Goal: Task Accomplishment & Management: Use online tool/utility

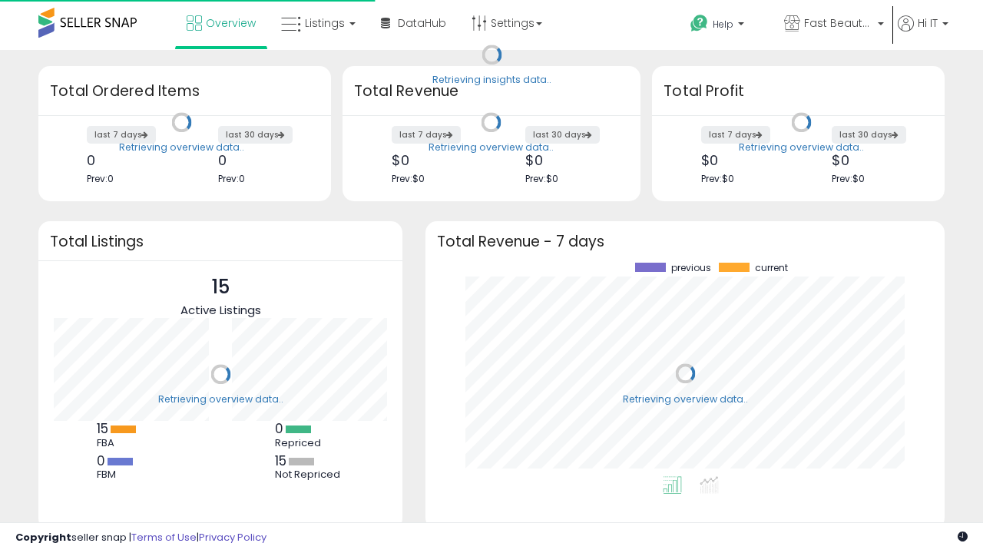
scroll to position [213, 488]
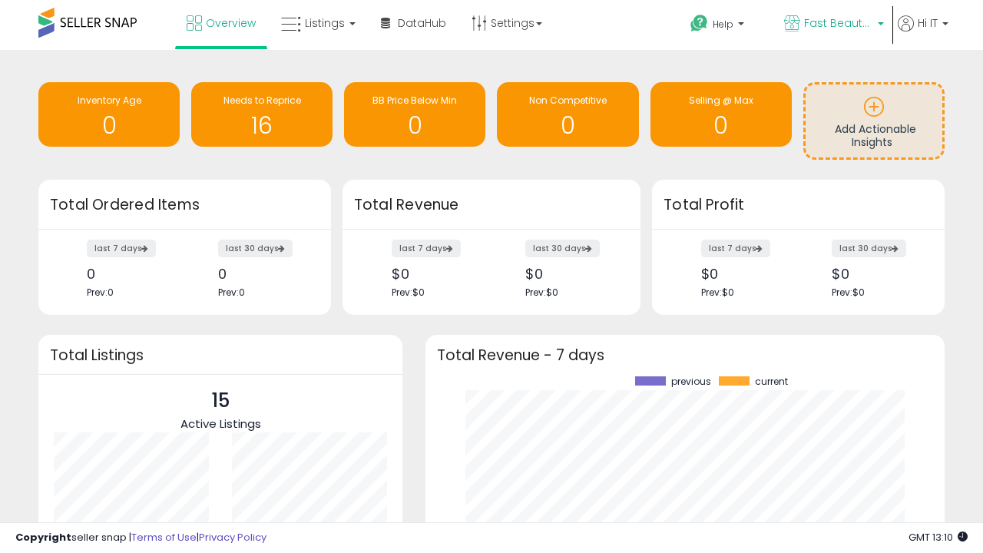
click at [832, 25] on span "Fast Beauty ([GEOGRAPHIC_DATA])" at bounding box center [838, 22] width 69 height 15
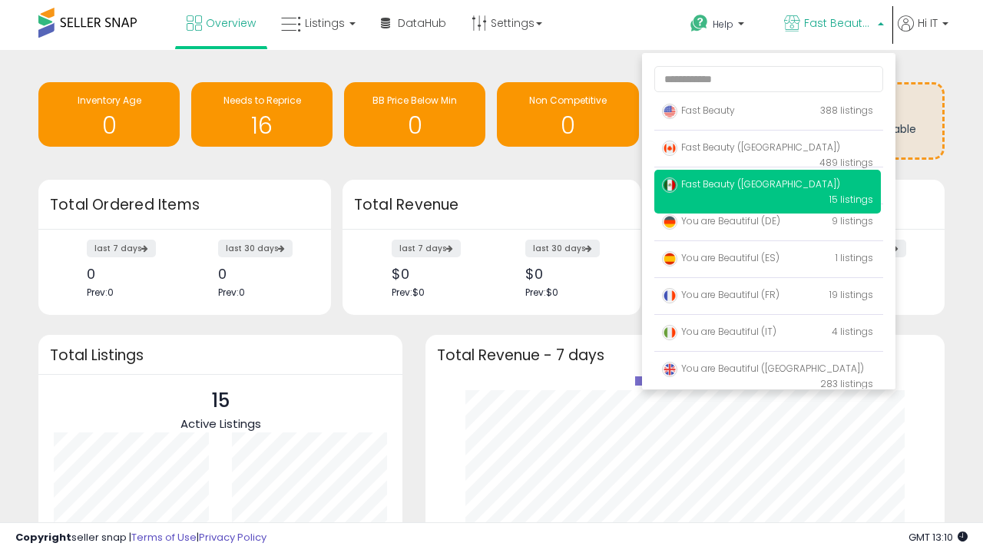
click at [767, 334] on span "You are Beautiful (IT)" at bounding box center [719, 331] width 114 height 13
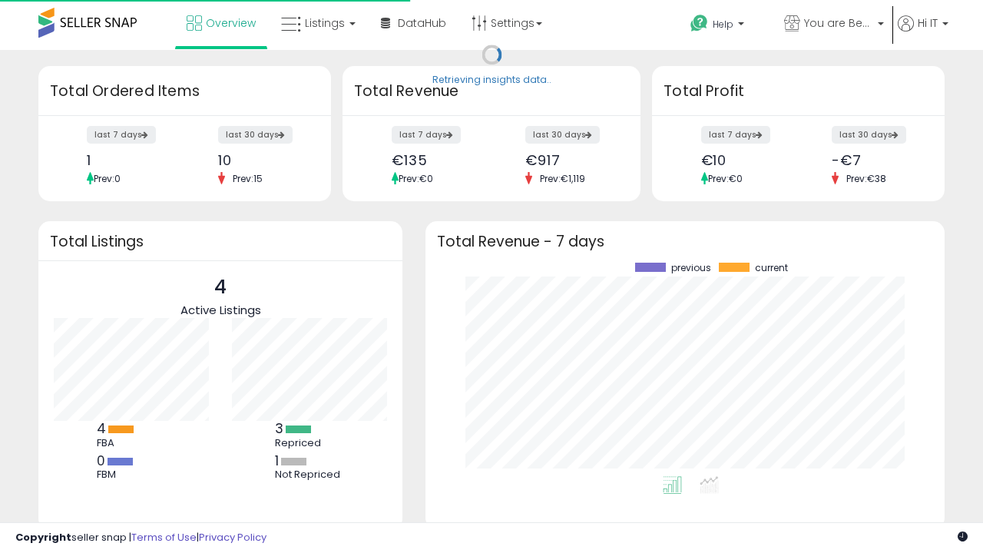
scroll to position [213, 488]
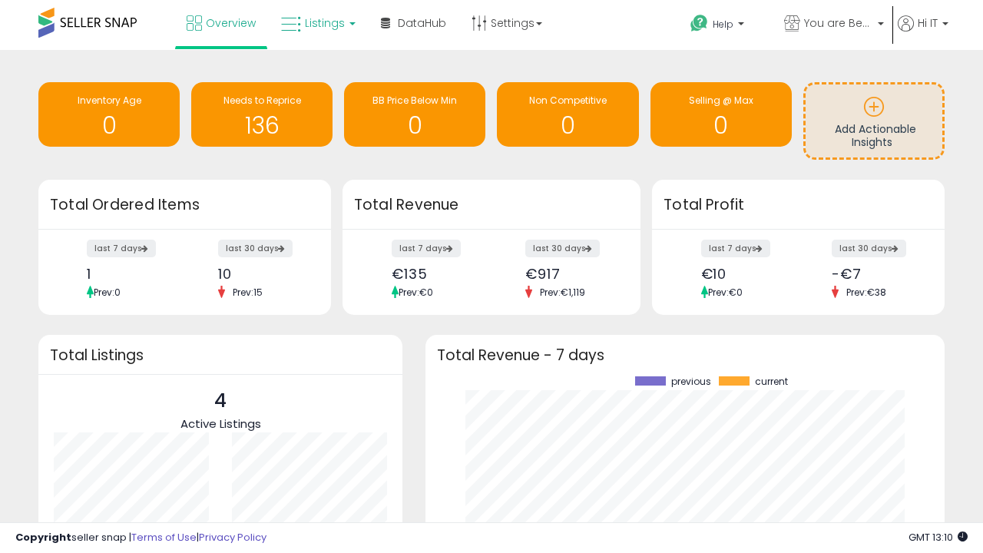
click at [316, 23] on span "Listings" at bounding box center [325, 22] width 40 height 15
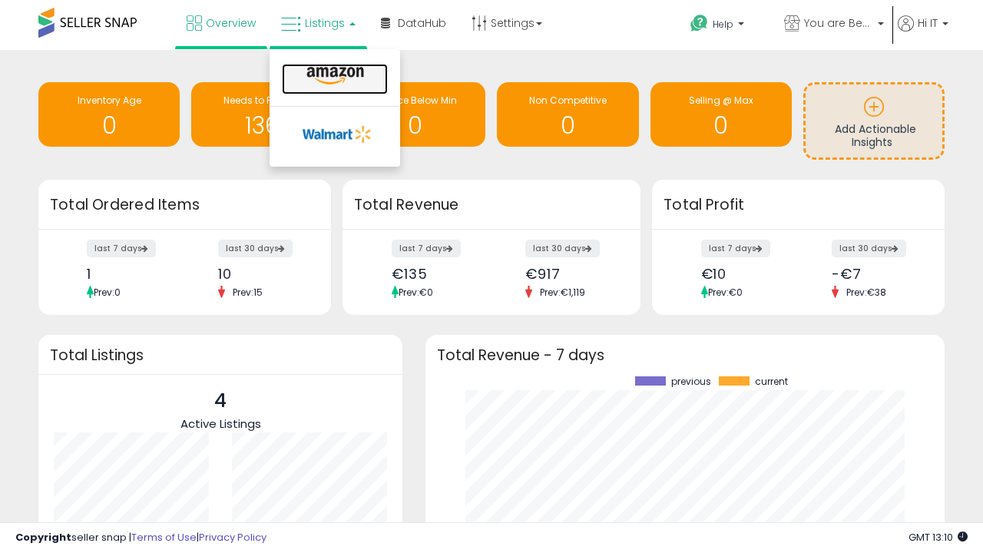
click at [333, 76] on icon at bounding box center [335, 76] width 67 height 20
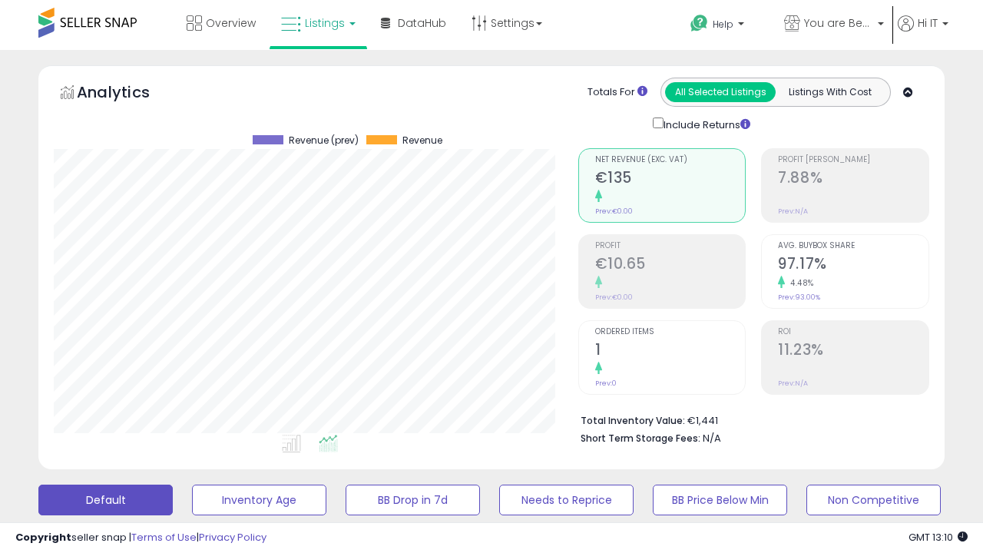
scroll to position [315, 524]
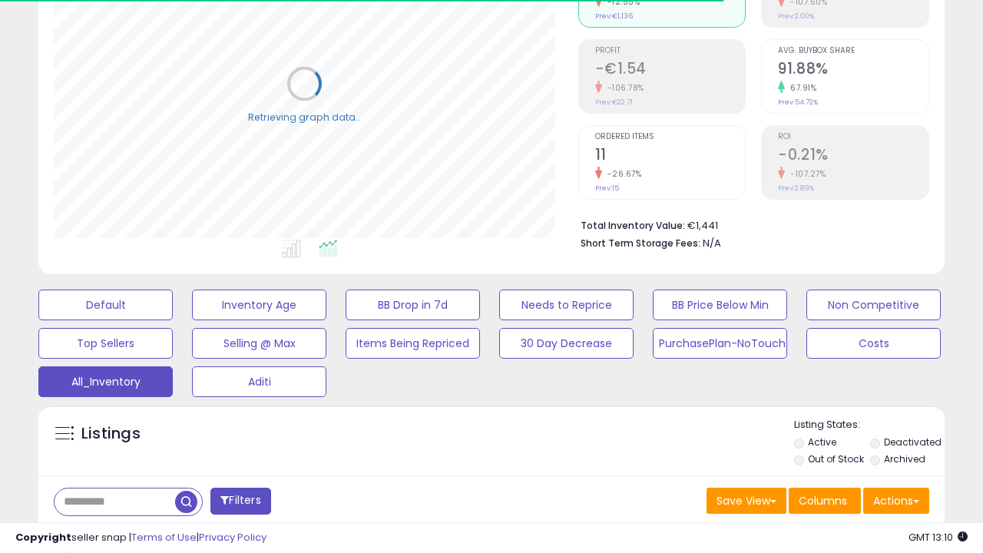
scroll to position [458, 0]
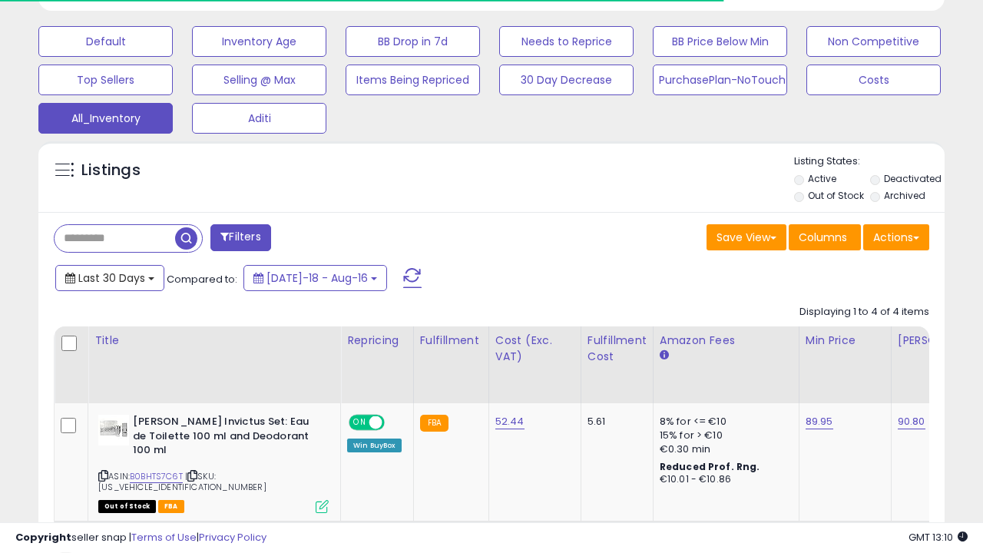
click at [109, 276] on span "Last 30 Days" at bounding box center [111, 277] width 67 height 15
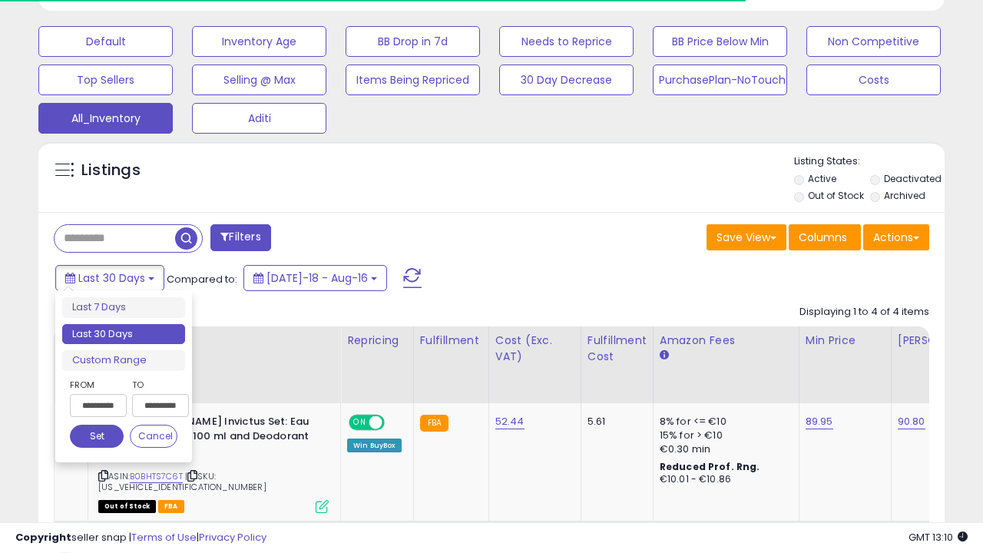
click at [124, 334] on li "Last 30 Days" at bounding box center [123, 334] width 123 height 21
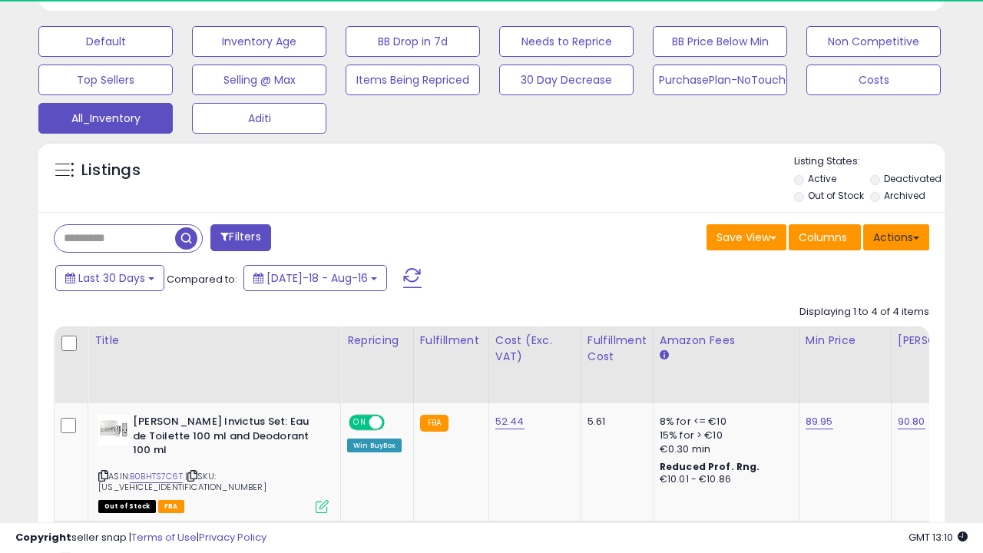
click at [896, 236] on button "Actions" at bounding box center [896, 237] width 66 height 26
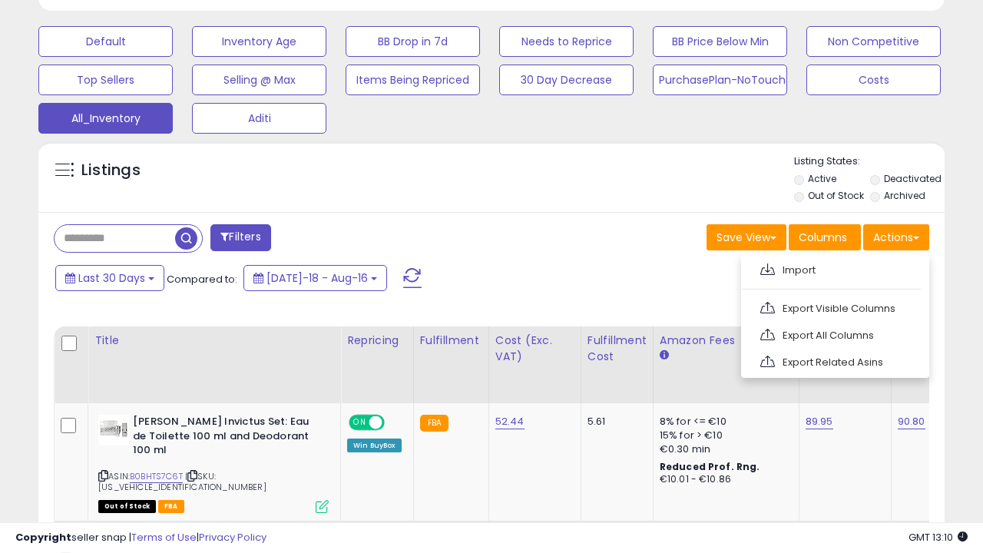
click at [833, 333] on link "Export All Columns" at bounding box center [833, 335] width 168 height 24
